Goal: Transaction & Acquisition: Purchase product/service

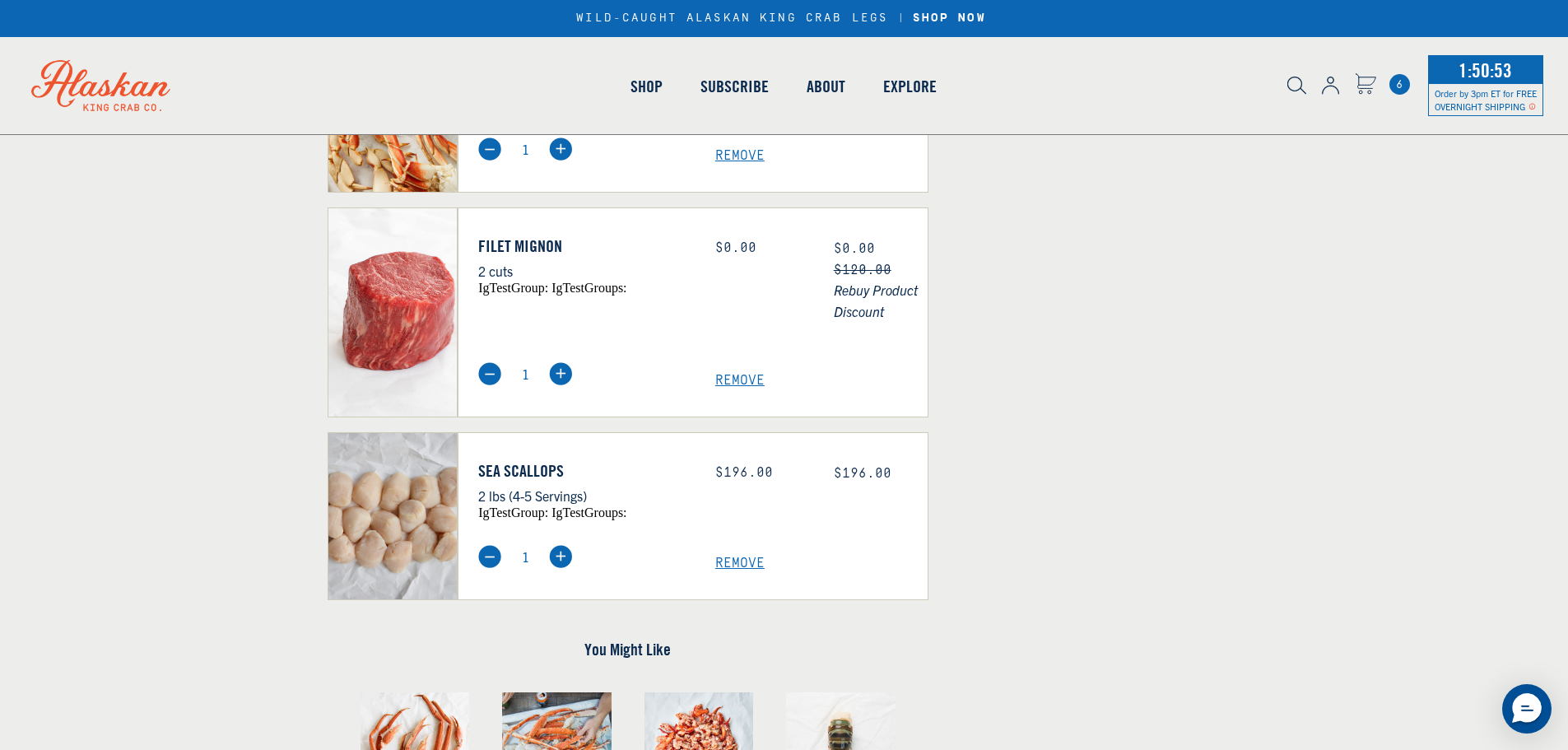
scroll to position [823, 0]
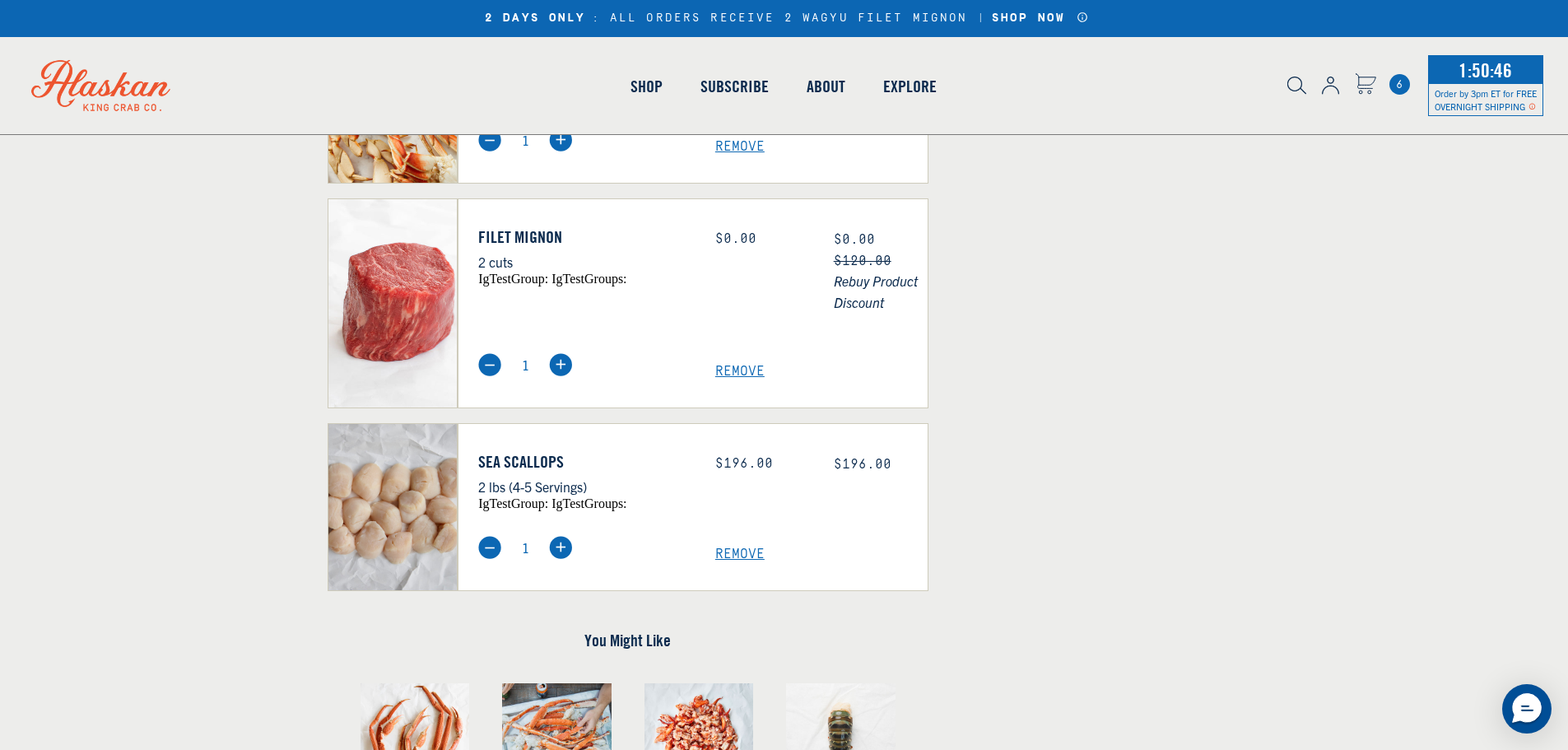
click at [732, 555] on span "Remove" at bounding box center [821, 555] width 212 height 16
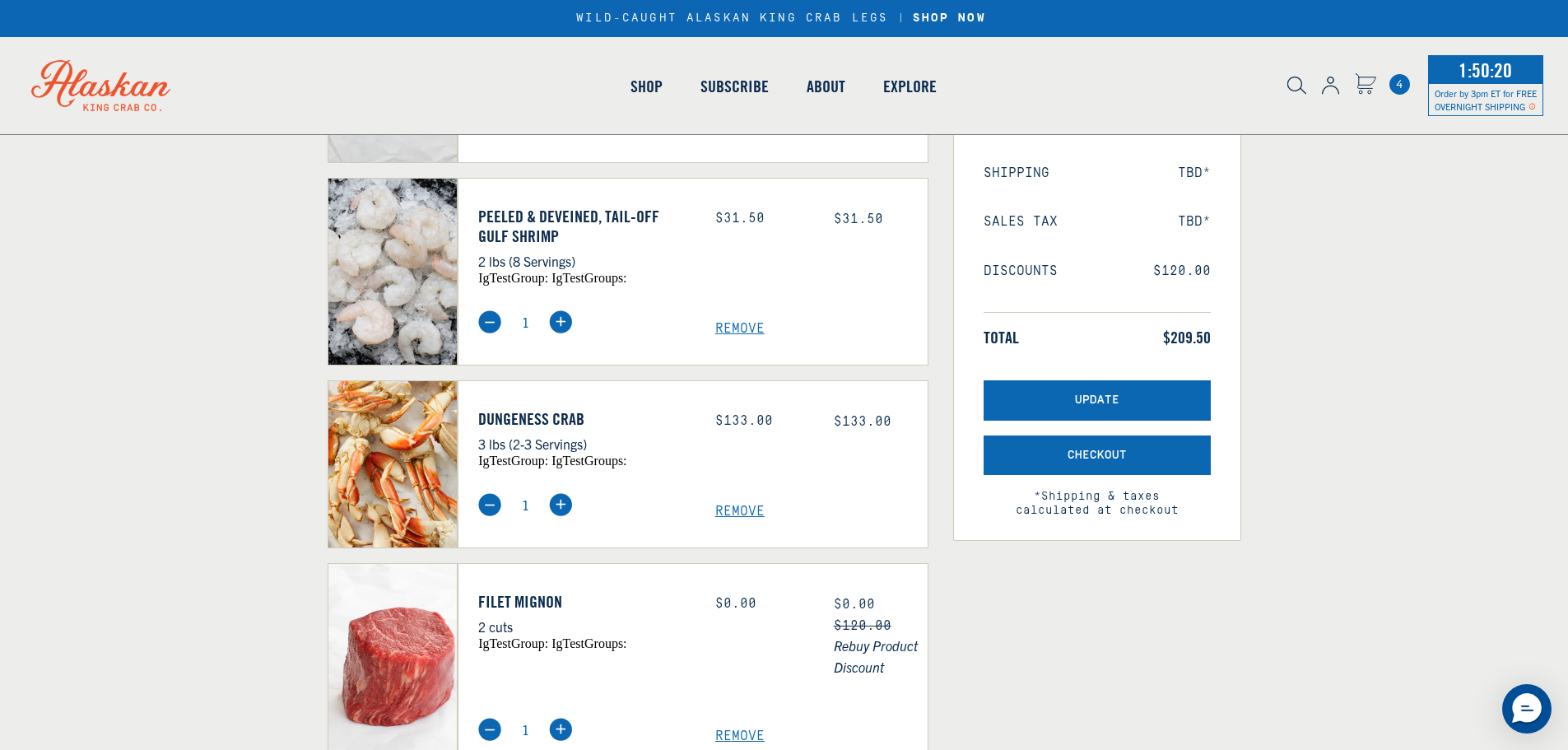
scroll to position [164, 0]
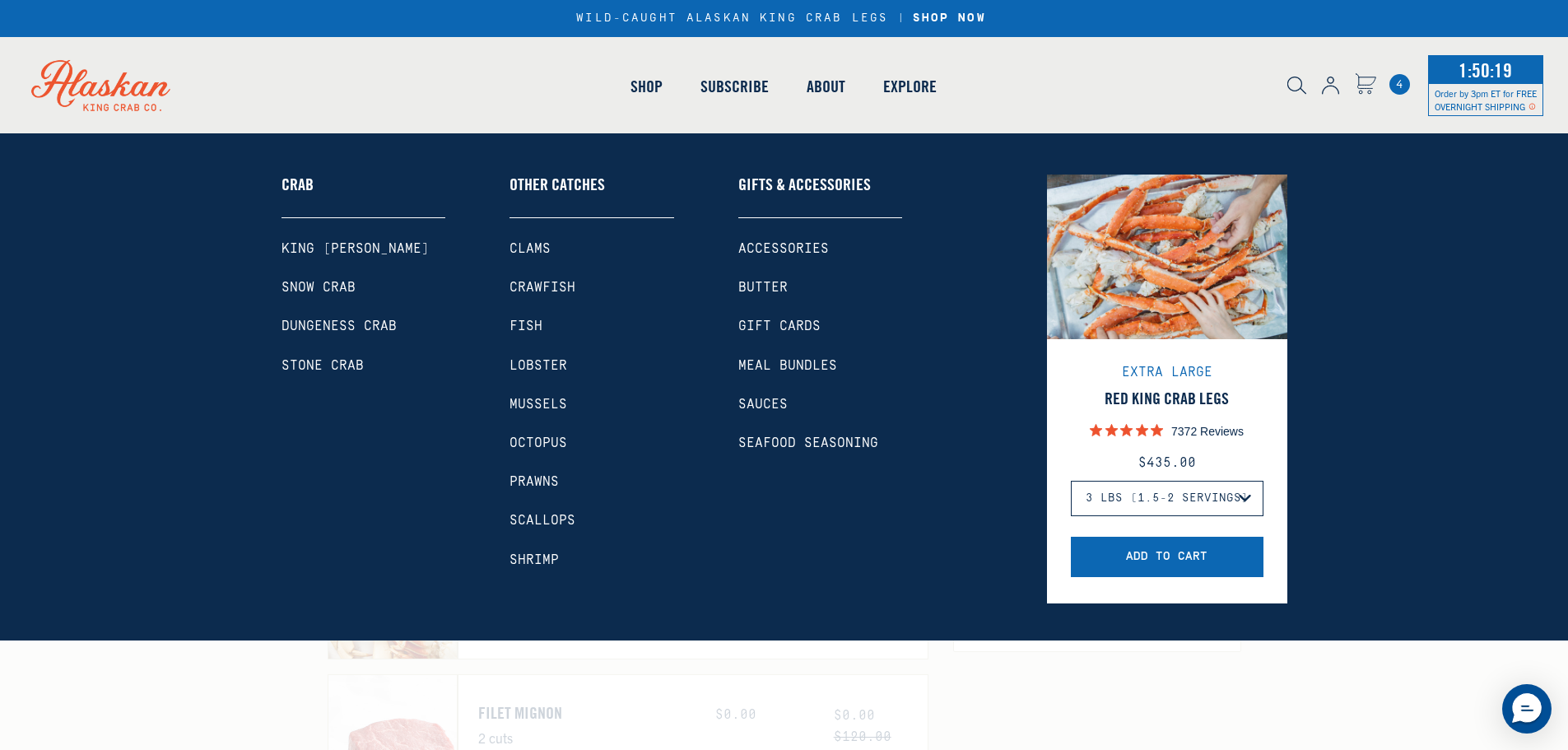
click at [640, 90] on link "Shop" at bounding box center [646, 86] width 70 height 94
